Goal: Task Accomplishment & Management: Manage account settings

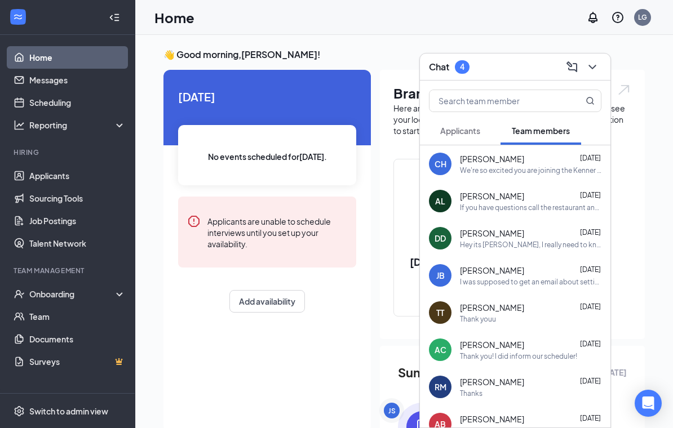
click at [452, 128] on span "Applicants" at bounding box center [460, 131] width 40 height 10
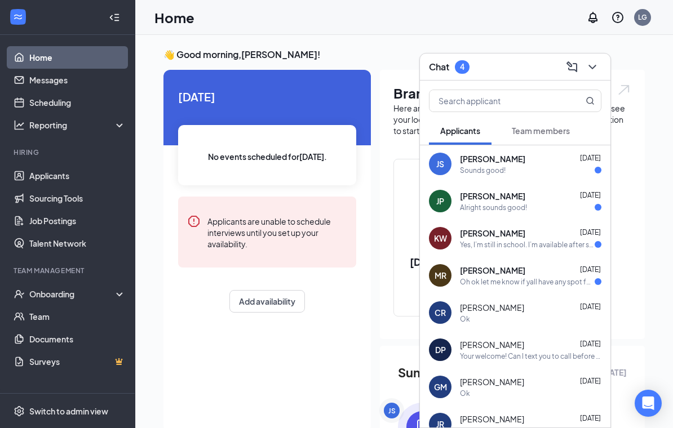
click at [518, 282] on div "Oh ok let me know if yall have any spot for me thank you for your time and hope…" at bounding box center [527, 282] width 135 height 10
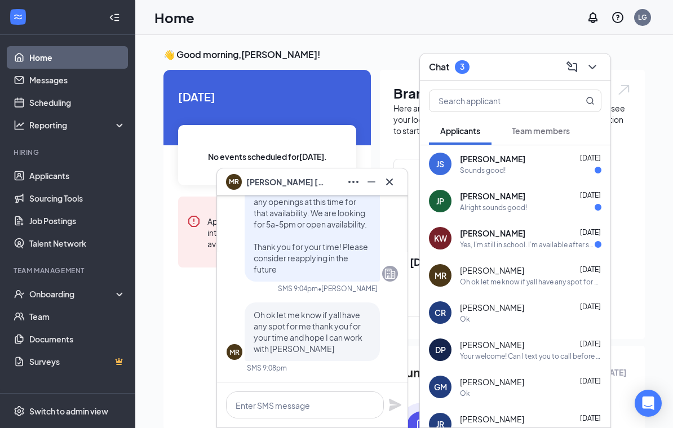
click at [297, 183] on span "[PERSON_NAME]" at bounding box center [285, 182] width 79 height 12
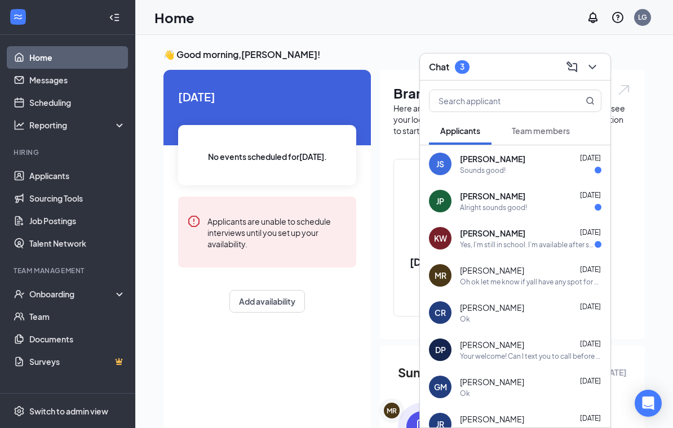
click at [502, 64] on div "Chat 3" at bounding box center [515, 66] width 172 height 17
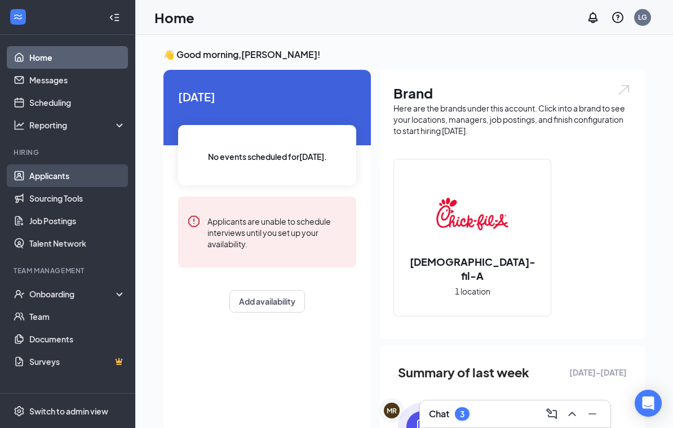
click at [84, 174] on link "Applicants" at bounding box center [77, 175] width 96 height 23
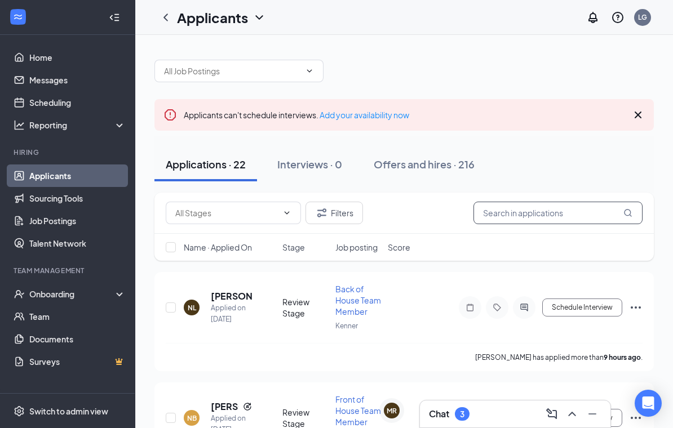
click at [564, 216] on input "text" at bounding box center [557, 213] width 169 height 23
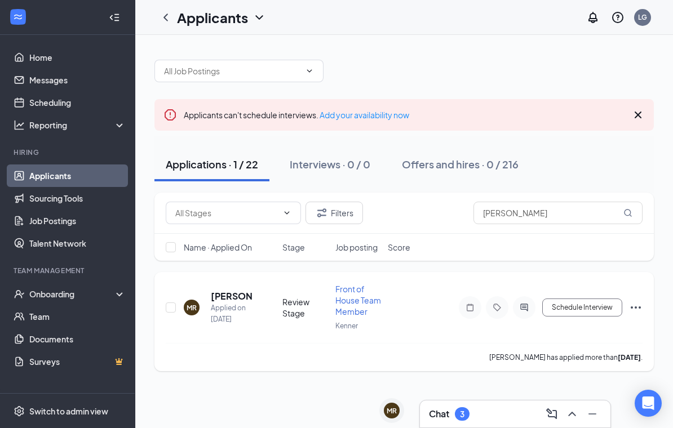
click at [630, 304] on icon "Ellipses" at bounding box center [636, 308] width 14 height 14
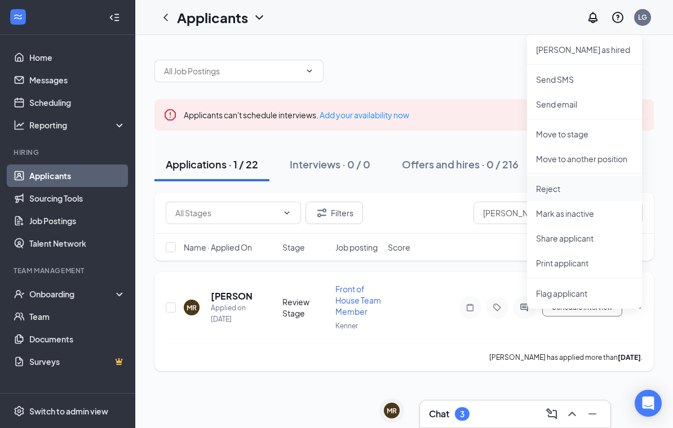
click at [568, 189] on p "Reject" at bounding box center [584, 188] width 97 height 11
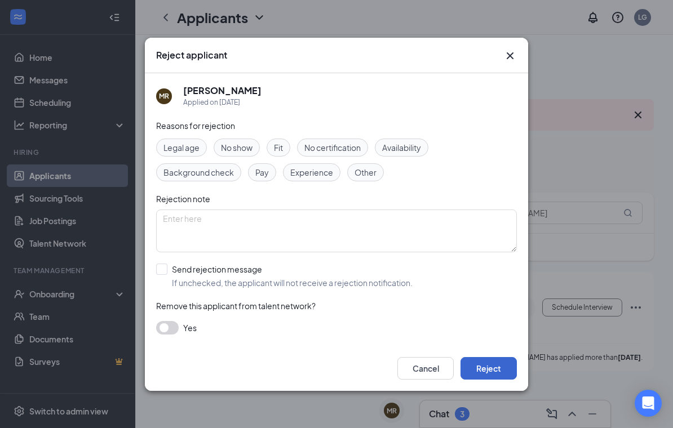
click at [493, 373] on button "Reject" at bounding box center [488, 368] width 56 height 23
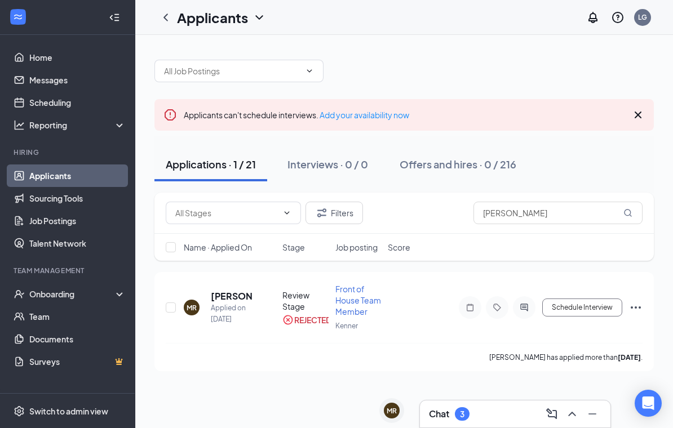
click at [461, 407] on div "3" at bounding box center [462, 414] width 15 height 14
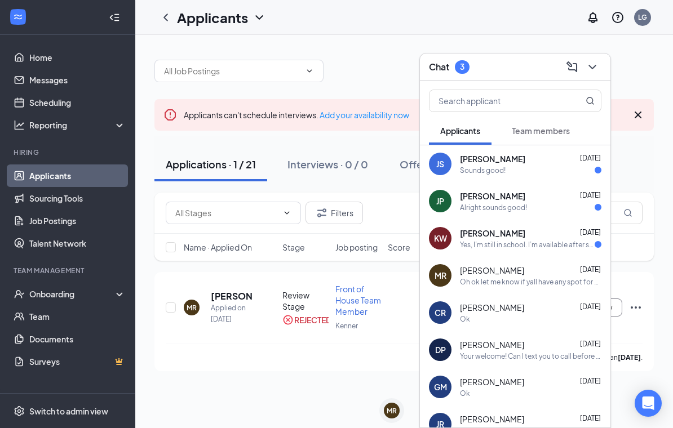
click at [514, 235] on span "[PERSON_NAME]" at bounding box center [492, 233] width 65 height 11
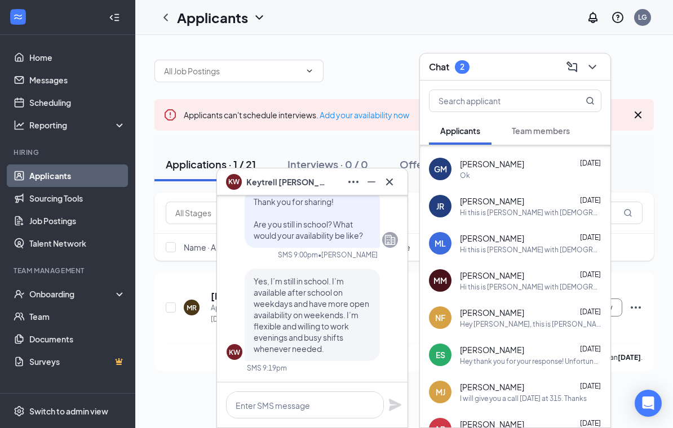
scroll to position [202, 0]
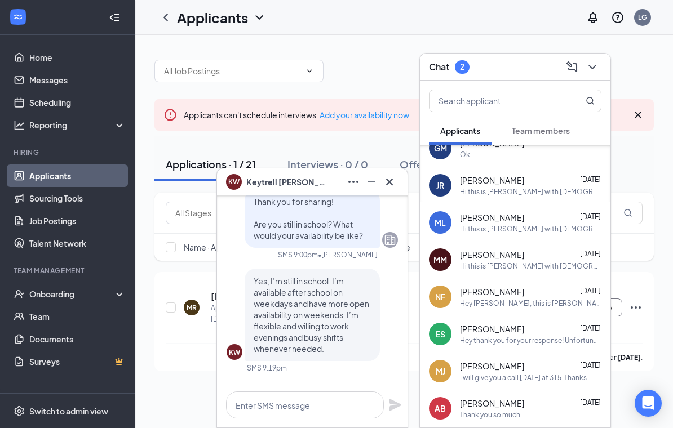
click at [481, 339] on div "Hey thank you for your response! Unfortunately at this time we do not have any …" at bounding box center [530, 341] width 141 height 10
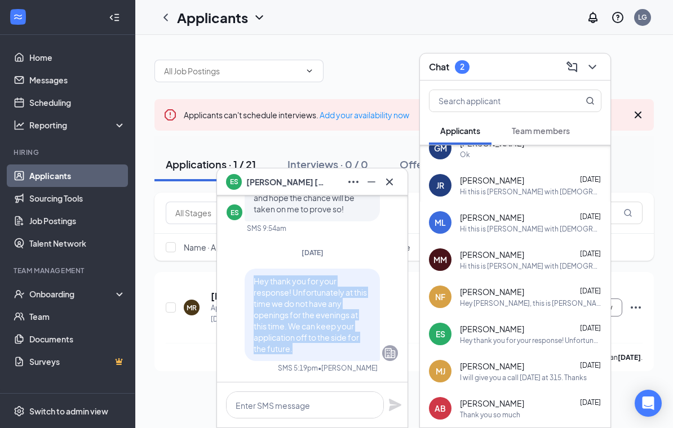
drag, startPoint x: 304, startPoint y: 352, endPoint x: 246, endPoint y: 271, distance: 99.7
click at [246, 271] on div "Hey thank you for your response! Unfortunately at this time we do not have any …" at bounding box center [311, 315] width 135 height 92
copy span "Hey thank you for your response! Unfortunately at this time we do not have any …"
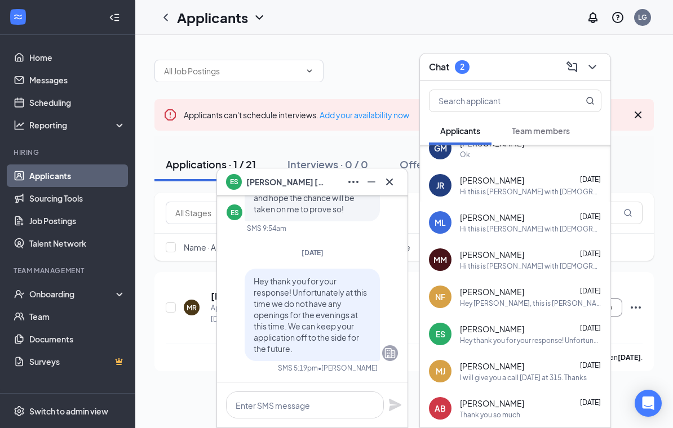
click at [292, 178] on span "[PERSON_NAME]" at bounding box center [285, 182] width 79 height 12
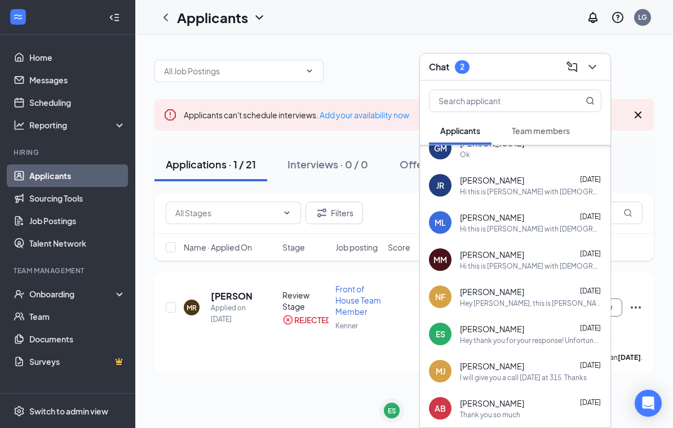
click at [514, 68] on div "Chat 2" at bounding box center [515, 66] width 172 height 17
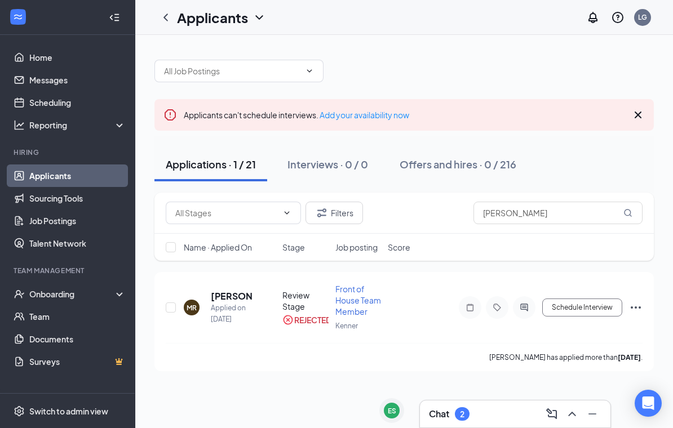
scroll to position [0, 0]
click at [517, 210] on input "[PERSON_NAME]" at bounding box center [557, 213] width 169 height 23
type input "M"
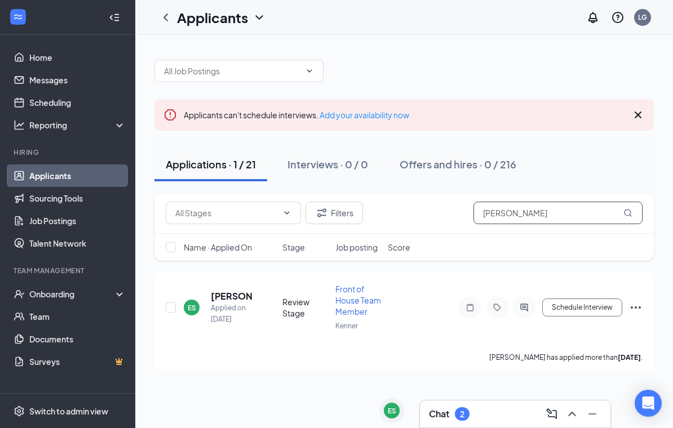
type input "[PERSON_NAME]"
drag, startPoint x: 517, startPoint y: 213, endPoint x: 631, endPoint y: 310, distance: 150.3
click at [0, 0] on html "Home Messages Scheduling Reporting Hiring Applicants Sourcing Tools Job Posting…" at bounding box center [336, 214] width 673 height 428
click at [631, 310] on icon "Ellipses" at bounding box center [636, 308] width 14 height 14
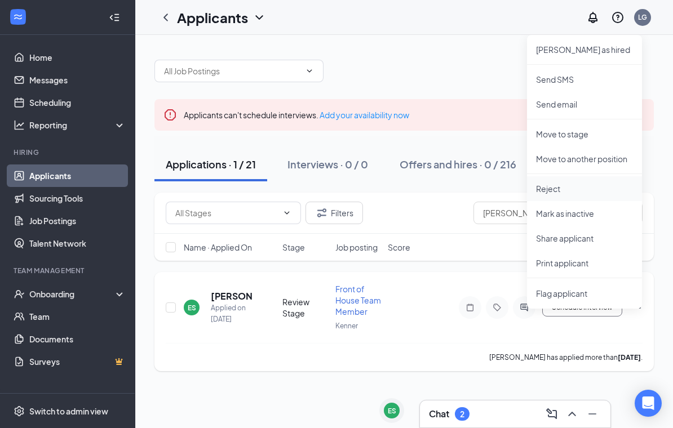
click at [597, 193] on p "Reject" at bounding box center [584, 188] width 97 height 11
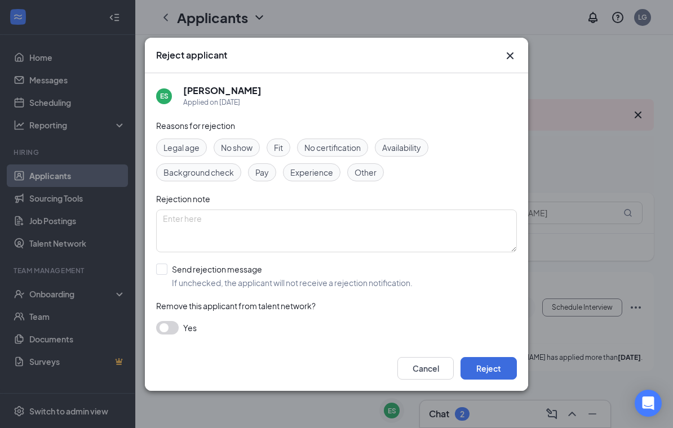
click at [401, 152] on span "Availability" at bounding box center [401, 147] width 39 height 12
click at [495, 375] on button "Reject" at bounding box center [488, 368] width 56 height 23
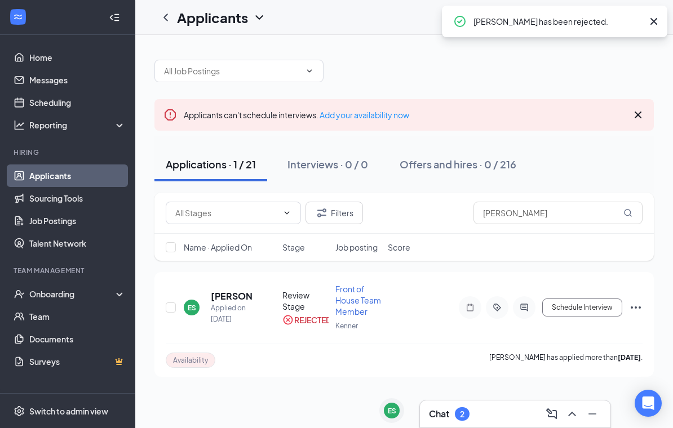
click at [482, 428] on div "Chat 2" at bounding box center [515, 414] width 192 height 28
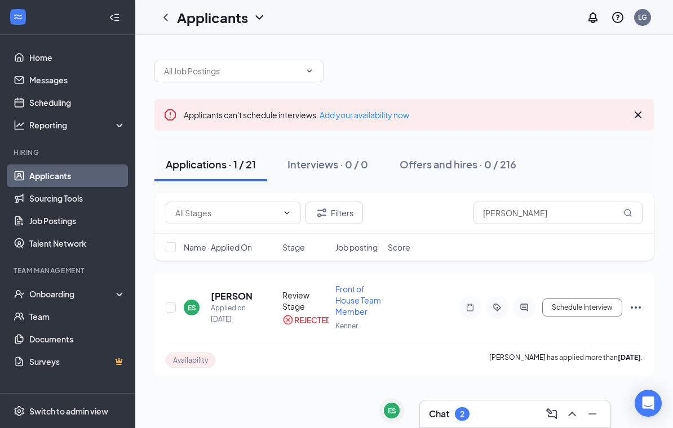
click at [472, 409] on div "Chat 2" at bounding box center [515, 414] width 172 height 18
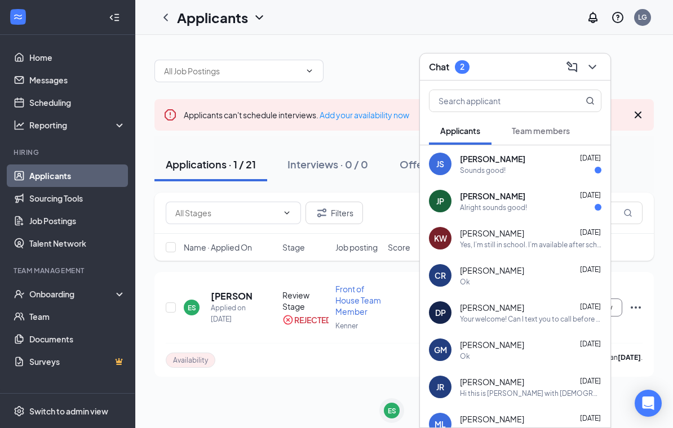
click at [535, 247] on div "Yes, I’m still in school. I’m available after school on weekdays and have more …" at bounding box center [530, 245] width 141 height 10
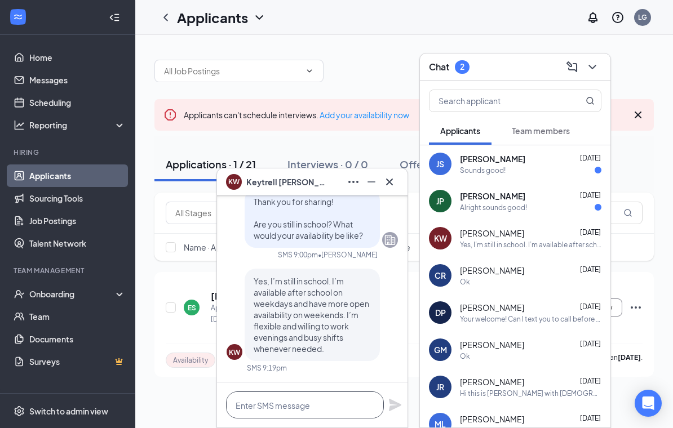
click at [294, 399] on html "Home Messages Scheduling Reporting Hiring Applicants Sourcing Tools Job Posting…" at bounding box center [336, 214] width 673 height 428
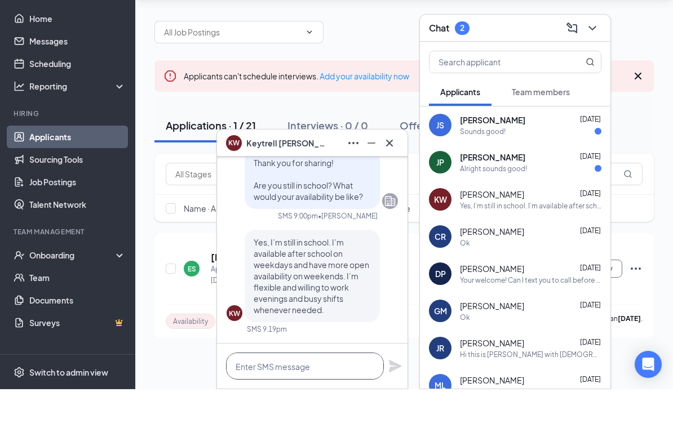
paste textarea "Hey thank you for your response! Unfortunately at this time we do not have any …"
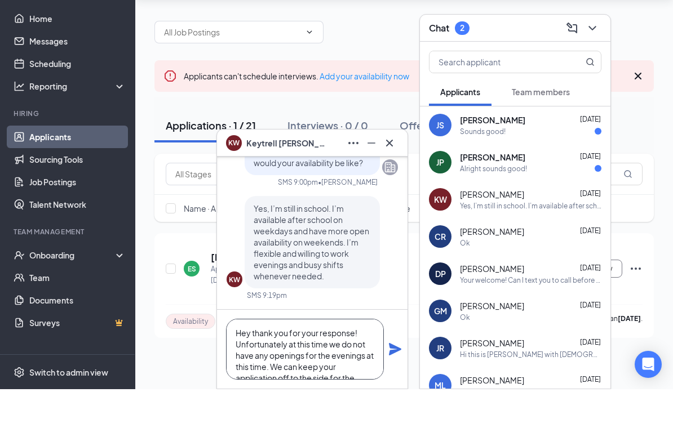
scroll to position [23, 0]
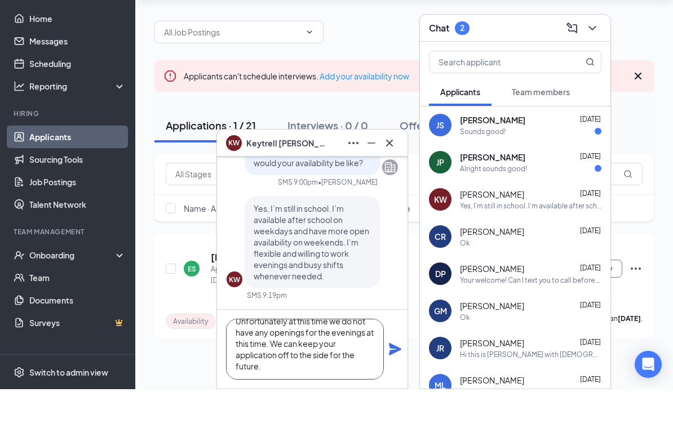
drag, startPoint x: 278, startPoint y: 342, endPoint x: 295, endPoint y: 367, distance: 30.3
click at [295, 368] on textarea "Hey thank you for your response! Unfortunately at this time we do not have any …" at bounding box center [305, 388] width 158 height 61
click at [296, 372] on textarea "Hey thank you for your response! Unfortunately at this time we do not have any …" at bounding box center [305, 388] width 158 height 61
drag, startPoint x: 296, startPoint y: 367, endPoint x: 277, endPoint y: 344, distance: 29.6
click at [277, 358] on textarea "Hey thank you for your response! Unfortunately at this time we do not have any …" at bounding box center [305, 388] width 158 height 61
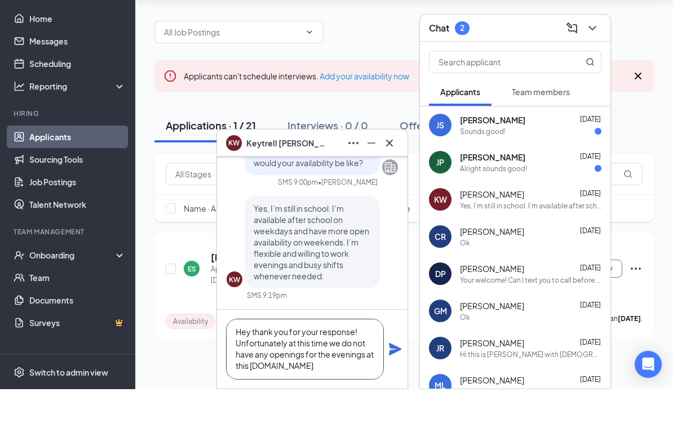
scroll to position [1, 0]
click at [464, 62] on div "2" at bounding box center [462, 67] width 5 height 10
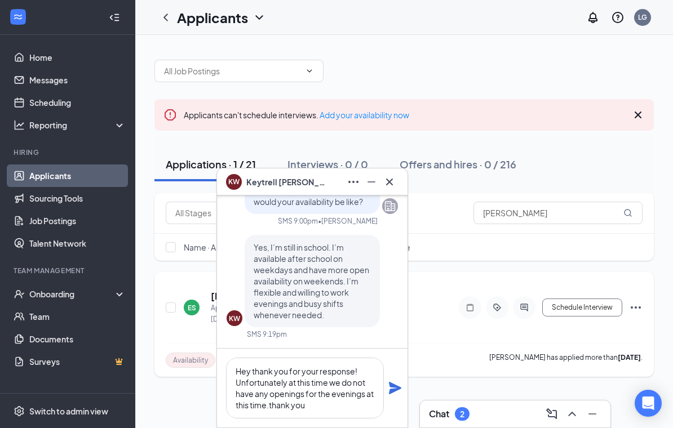
click at [634, 301] on icon "Ellipses" at bounding box center [636, 308] width 14 height 14
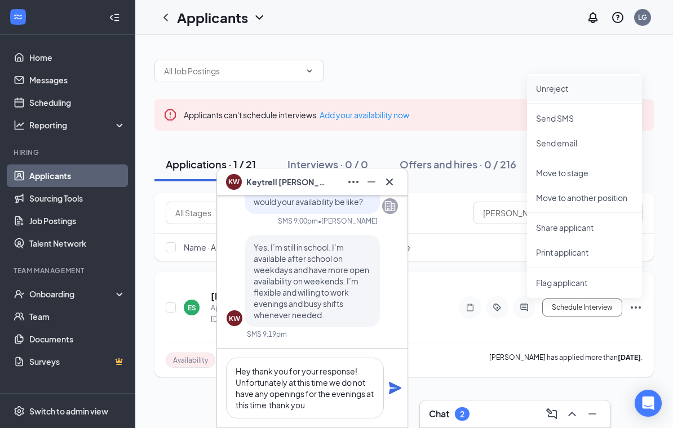
click at [586, 83] on p "Unreject" at bounding box center [584, 88] width 97 height 11
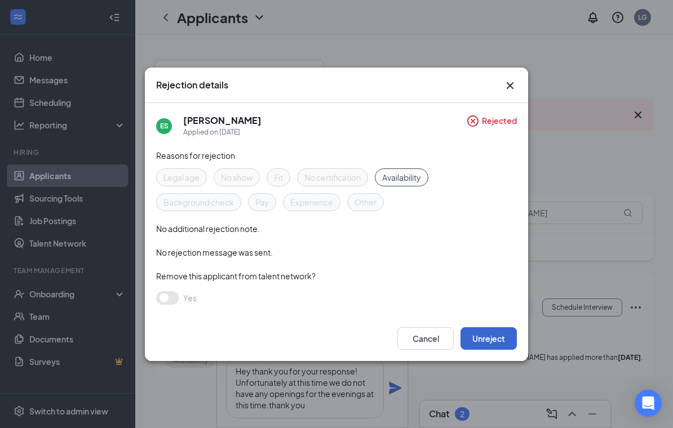
click at [486, 340] on button "Unreject" at bounding box center [488, 338] width 56 height 23
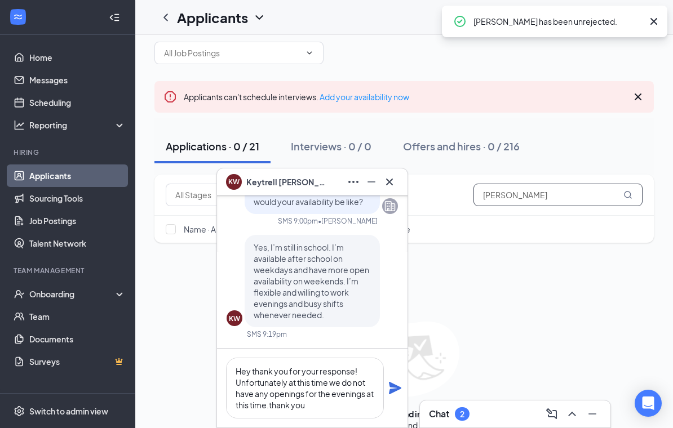
click at [526, 200] on input "[PERSON_NAME]" at bounding box center [557, 195] width 169 height 23
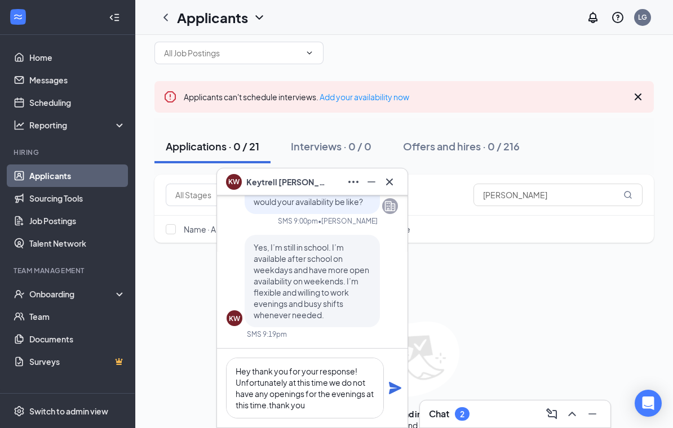
click at [215, 149] on div "Applications · 0 / 21" at bounding box center [213, 146] width 94 height 14
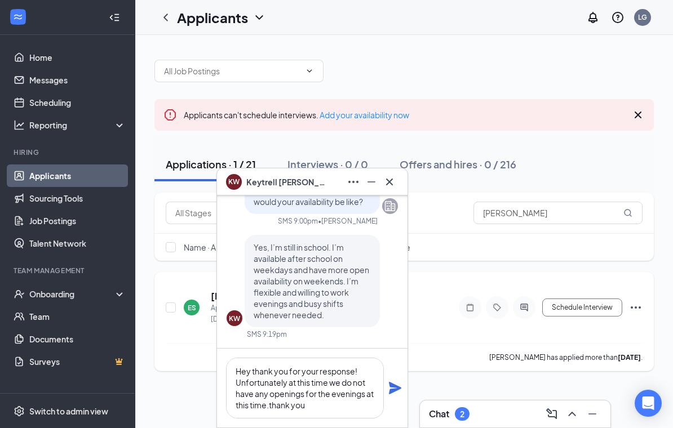
click at [638, 301] on icon "Ellipses" at bounding box center [636, 308] width 14 height 14
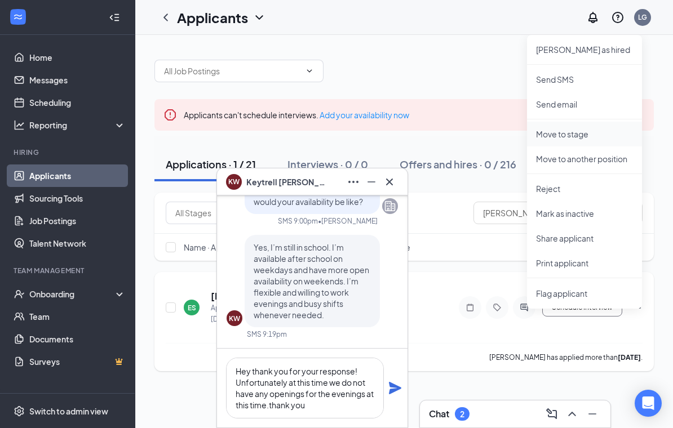
click at [595, 128] on p "Move to stage" at bounding box center [584, 133] width 97 height 11
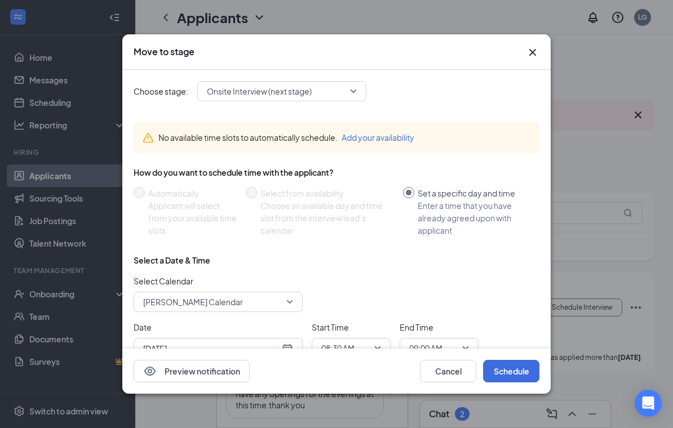
click at [246, 83] on span "Onsite Interview (next stage)" at bounding box center [259, 91] width 105 height 17
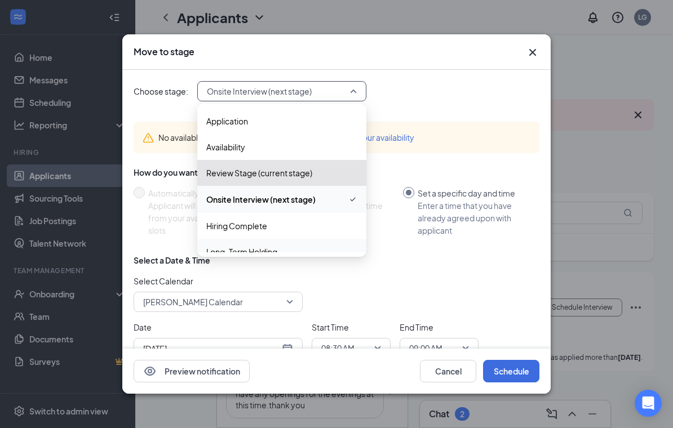
click at [241, 246] on span "Long-Term Holding" at bounding box center [241, 252] width 71 height 12
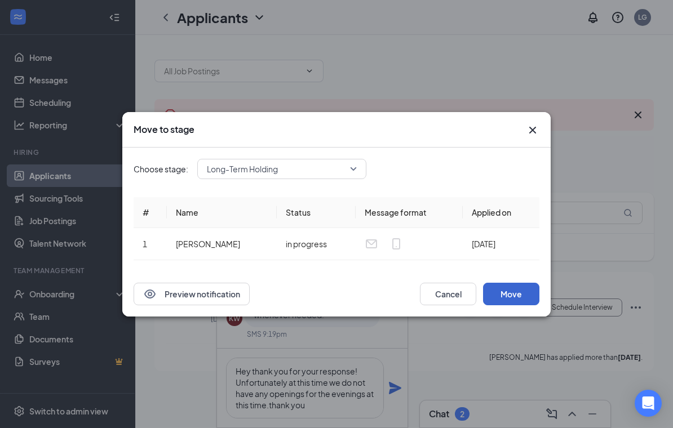
click at [525, 295] on button "Move" at bounding box center [511, 294] width 56 height 23
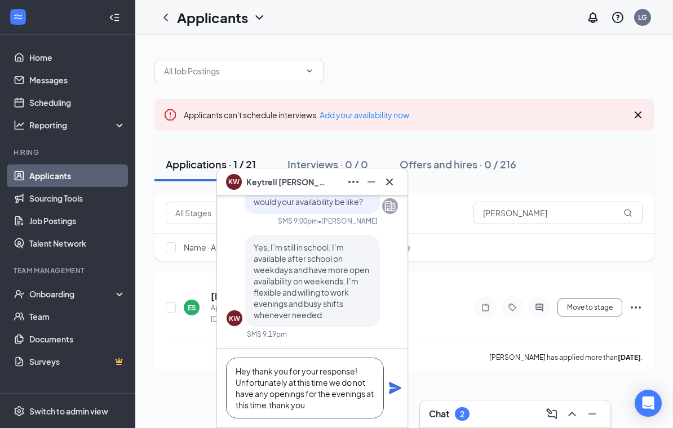
click at [280, 409] on html "Home Messages Scheduling Reporting Hiring Applicants Sourcing Tools Job Posting…" at bounding box center [336, 214] width 673 height 428
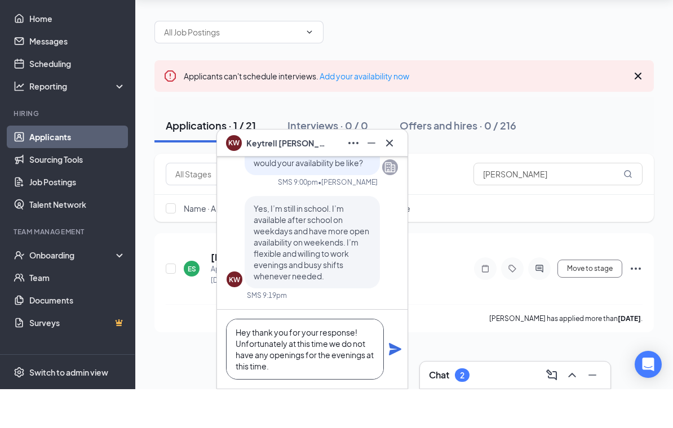
scroll to position [12, 0]
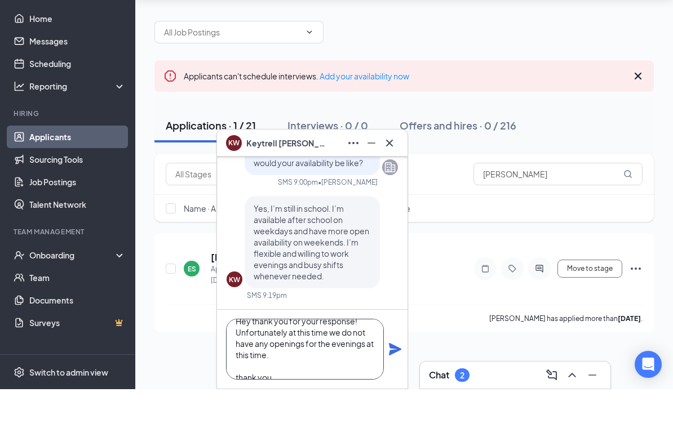
click at [286, 376] on textarea "Hey thank you for your response! Unfortunately at this time we do not have any …" at bounding box center [305, 388] width 158 height 61
click at [236, 368] on textarea "Hey thank you for your response! Unfortunately at this time we do not have any …" at bounding box center [305, 388] width 158 height 61
click at [283, 376] on textarea "Hey thank you for your response! Unfortunately at this time we do not have any …" at bounding box center [305, 388] width 158 height 61
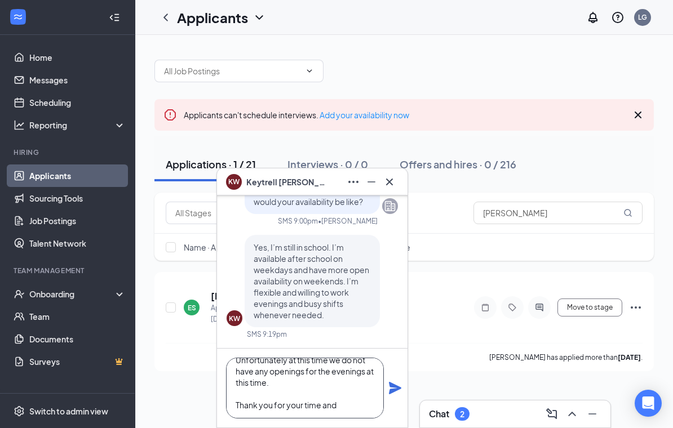
drag, startPoint x: 345, startPoint y: 406, endPoint x: 345, endPoint y: 444, distance: 38.9
click at [345, 406] on html "Home Messages Scheduling Reporting Hiring Applicants Sourcing Tools Job Posting…" at bounding box center [336, 214] width 673 height 428
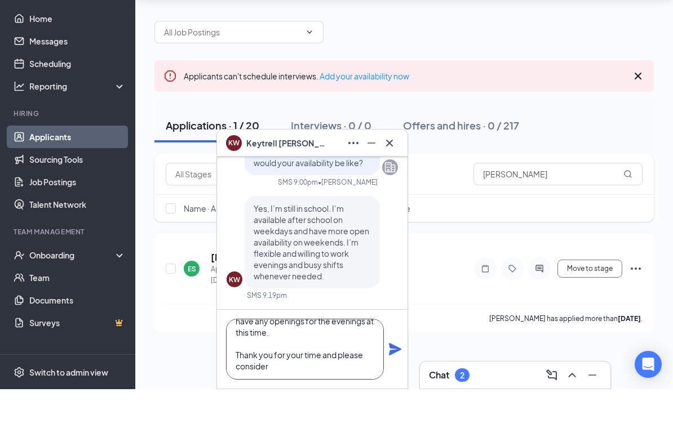
scroll to position [34, 0]
type textarea "Hey thank you for your response! Unfortunately at this time we do not have any …"
click at [393, 381] on icon "Plane" at bounding box center [395, 388] width 14 height 14
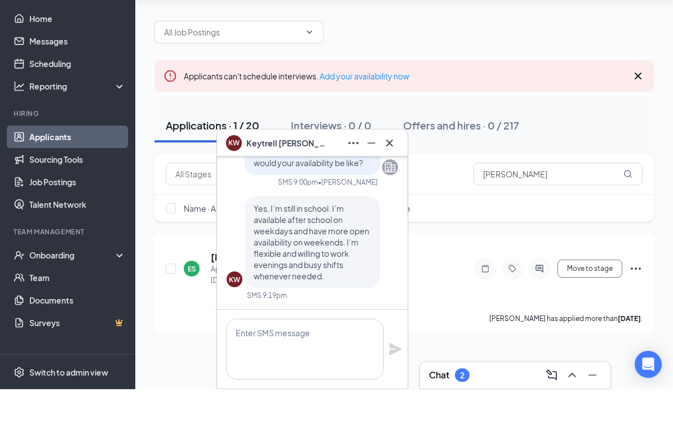
scroll to position [0, 0]
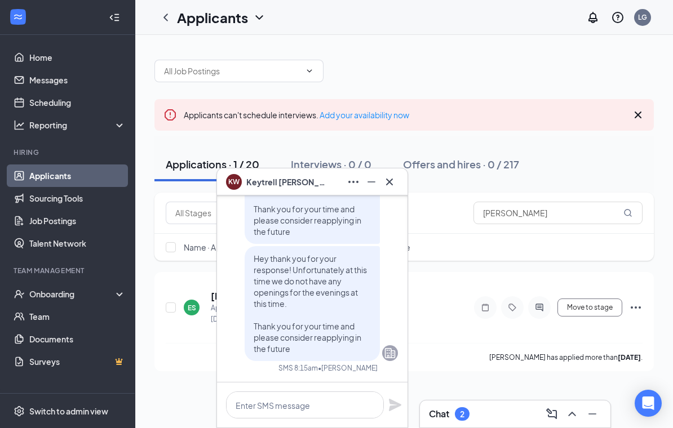
click at [289, 177] on span "[PERSON_NAME]" at bounding box center [285, 182] width 79 height 12
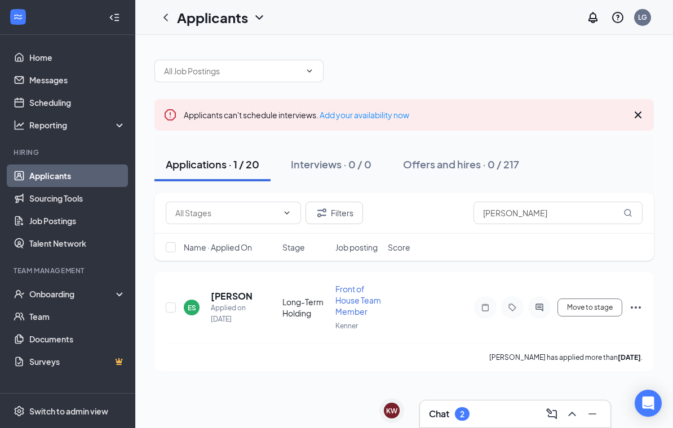
click at [483, 422] on div "Chat 2" at bounding box center [515, 414] width 172 height 18
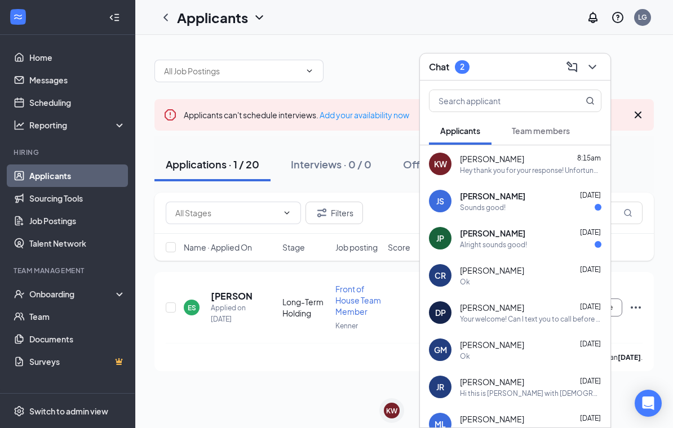
click at [528, 243] on div "Alright sounds good!" at bounding box center [530, 245] width 141 height 10
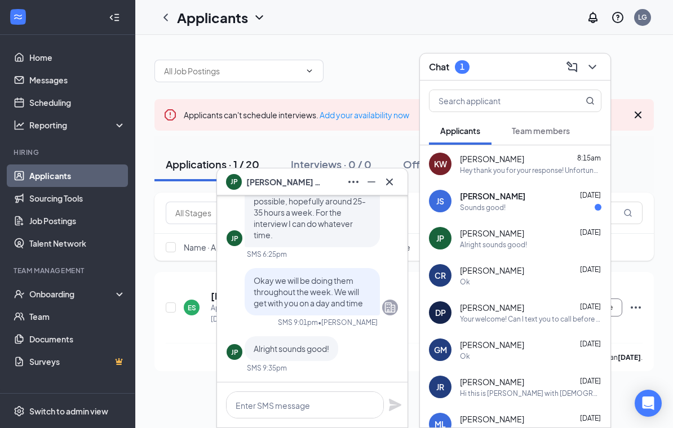
click at [303, 177] on div "JP [PERSON_NAME]" at bounding box center [312, 182] width 172 height 18
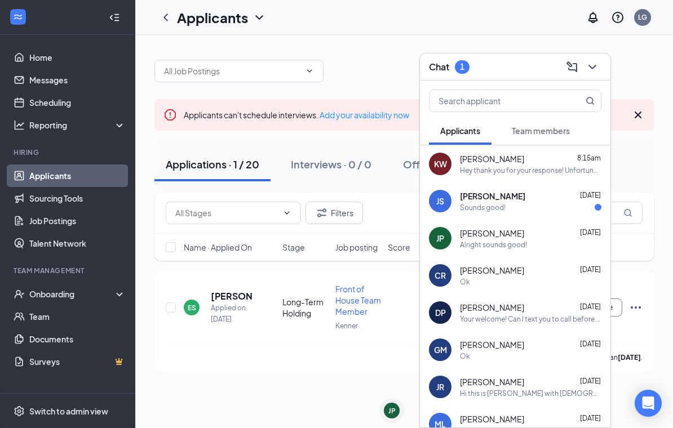
click at [477, 208] on div "Sounds good!" at bounding box center [483, 208] width 46 height 10
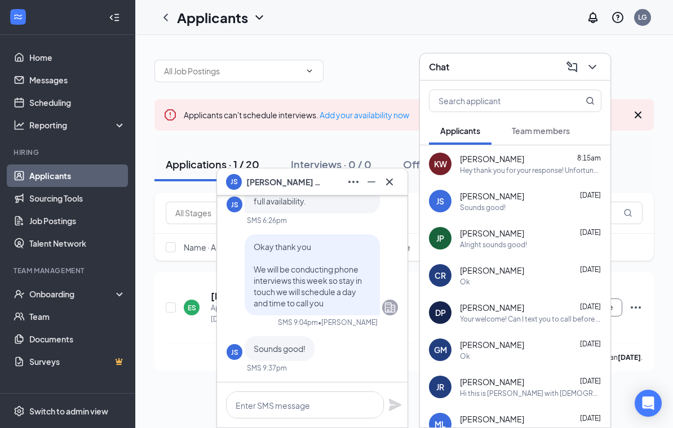
click at [312, 182] on div "JS [PERSON_NAME]" at bounding box center [312, 182] width 172 height 18
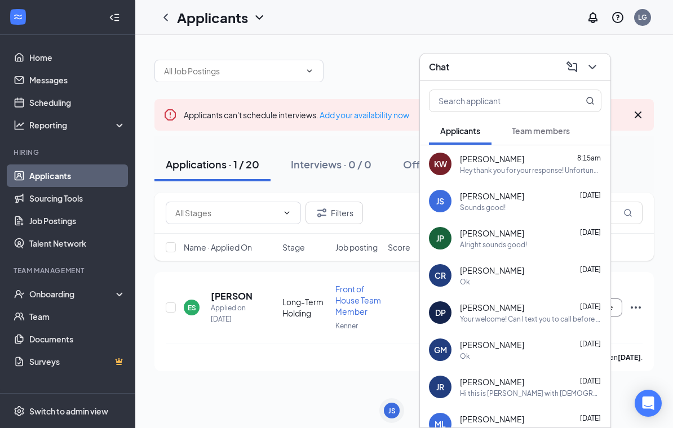
click at [493, 66] on div "Chat" at bounding box center [515, 66] width 172 height 17
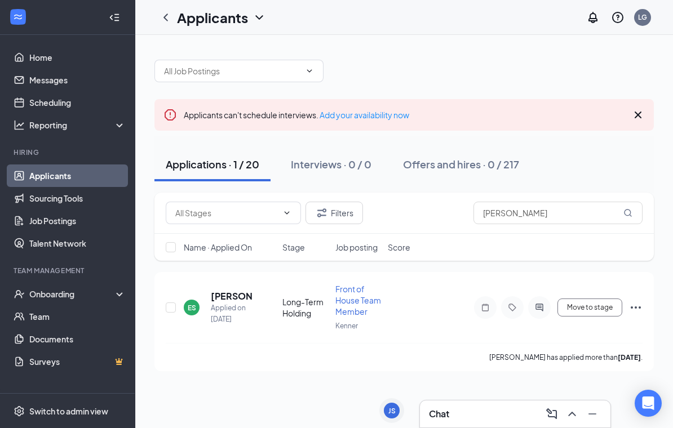
click at [74, 164] on link "Applicants" at bounding box center [77, 175] width 96 height 23
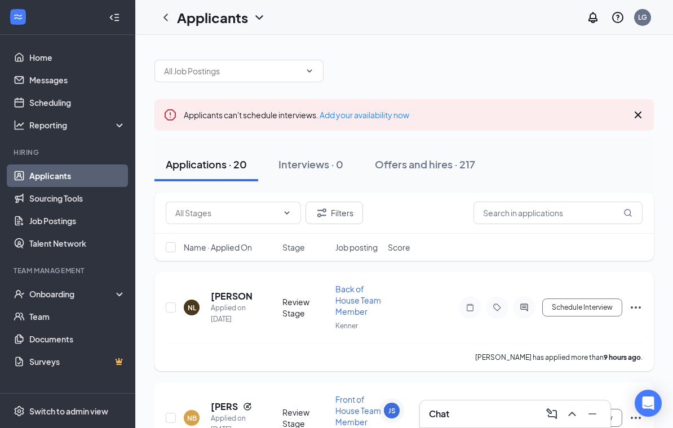
scroll to position [60, 0]
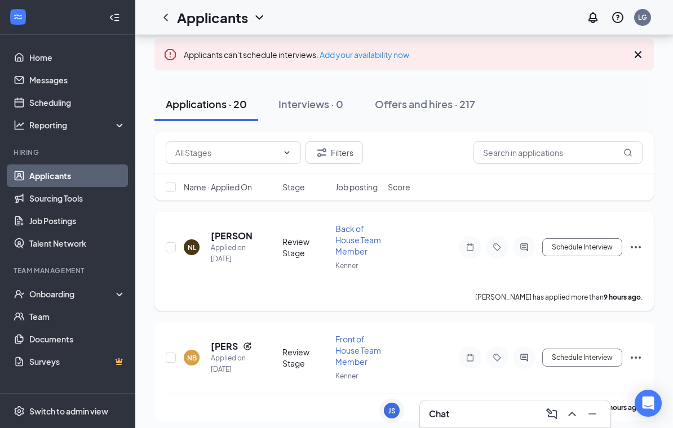
click at [638, 249] on icon "Ellipses" at bounding box center [636, 248] width 14 height 14
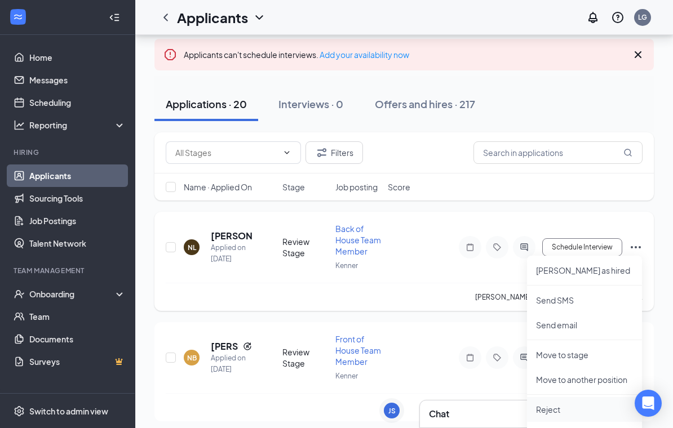
click at [568, 399] on li "Reject" at bounding box center [584, 409] width 115 height 25
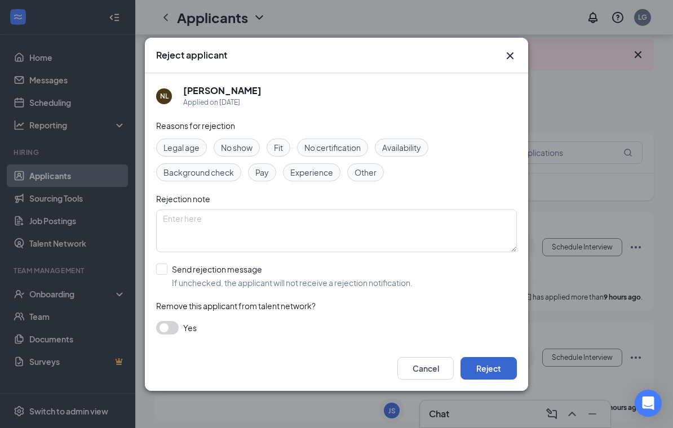
click at [511, 380] on button "Reject" at bounding box center [488, 368] width 56 height 23
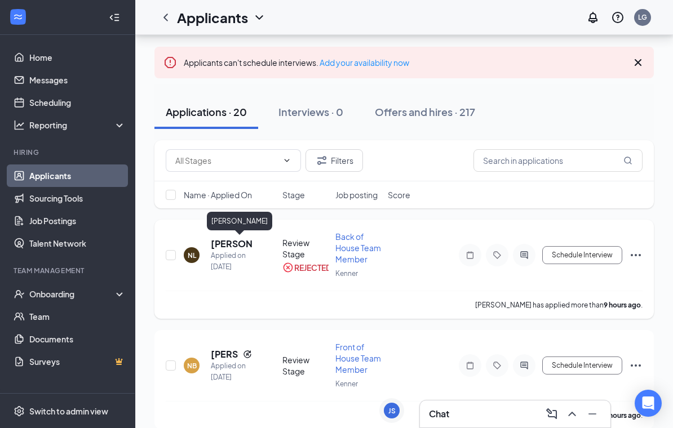
scroll to position [52, 0]
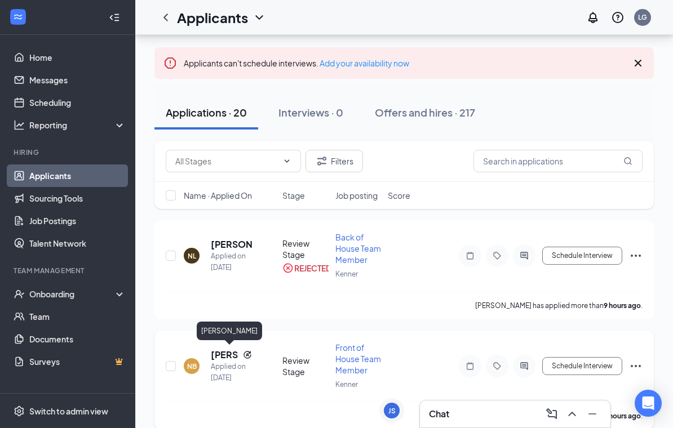
click at [217, 351] on h5 "[PERSON_NAME]" at bounding box center [225, 355] width 28 height 12
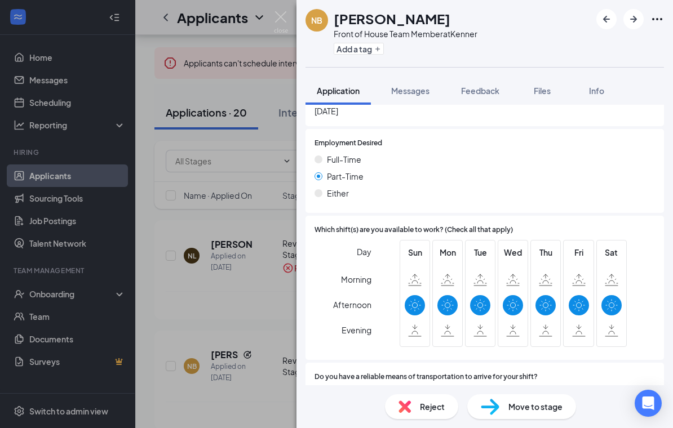
scroll to position [811, 0]
click at [424, 411] on span "Reject" at bounding box center [432, 406] width 25 height 12
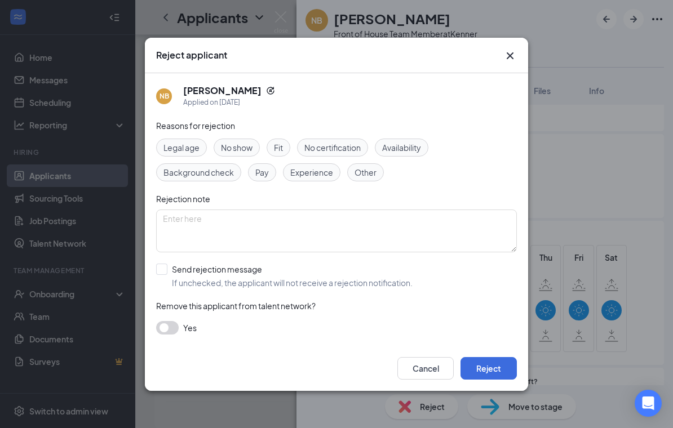
click at [407, 150] on span "Availability" at bounding box center [401, 147] width 39 height 12
click at [505, 375] on button "Reject" at bounding box center [488, 368] width 56 height 23
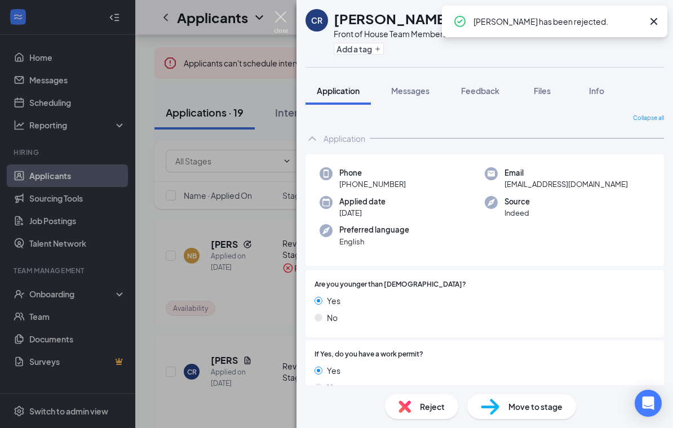
click at [284, 19] on img at bounding box center [281, 22] width 14 height 22
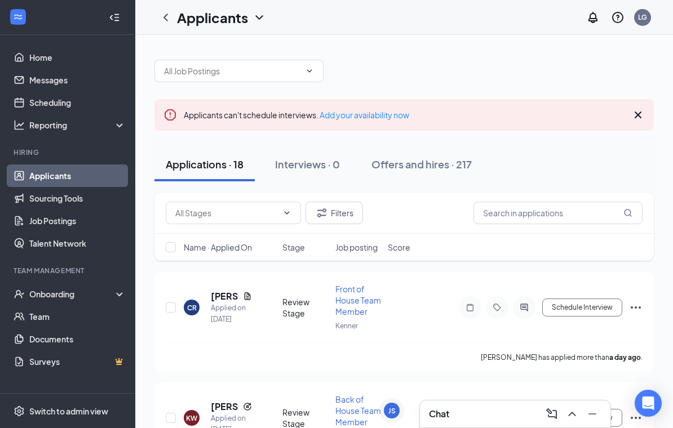
click at [438, 413] on h3 "Chat" at bounding box center [439, 414] width 20 height 12
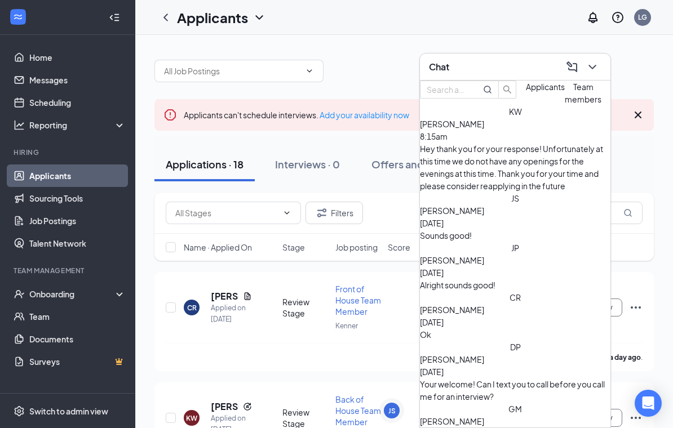
click at [462, 79] on div "Chat" at bounding box center [515, 67] width 190 height 27
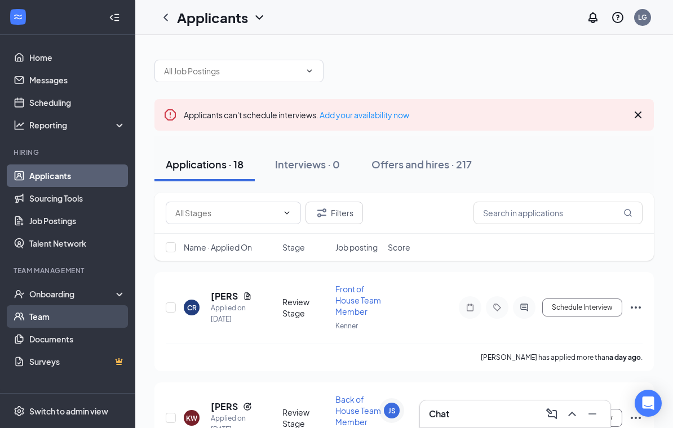
click at [65, 314] on link "Team" at bounding box center [77, 316] width 96 height 23
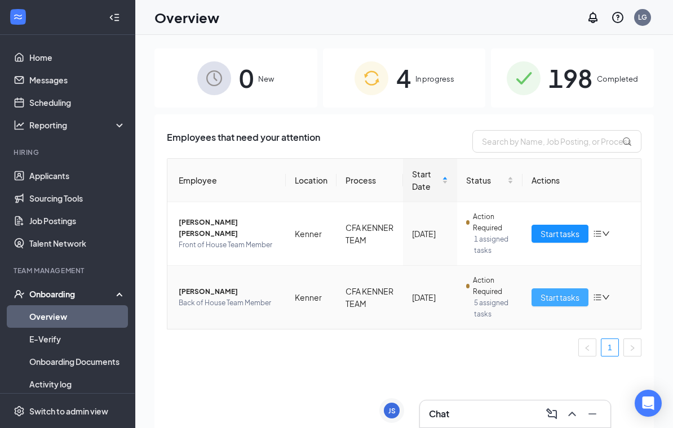
click at [567, 300] on span "Start tasks" at bounding box center [559, 297] width 39 height 12
